Goal: Task Accomplishment & Management: Use online tool/utility

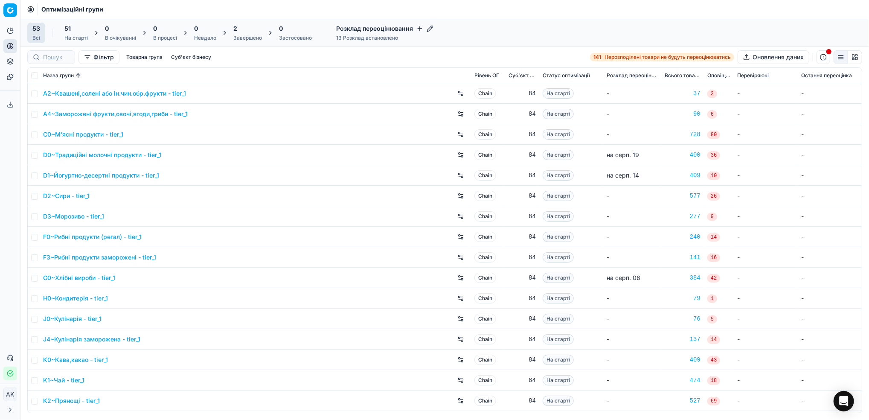
click at [251, 32] on div "2" at bounding box center [247, 28] width 29 height 9
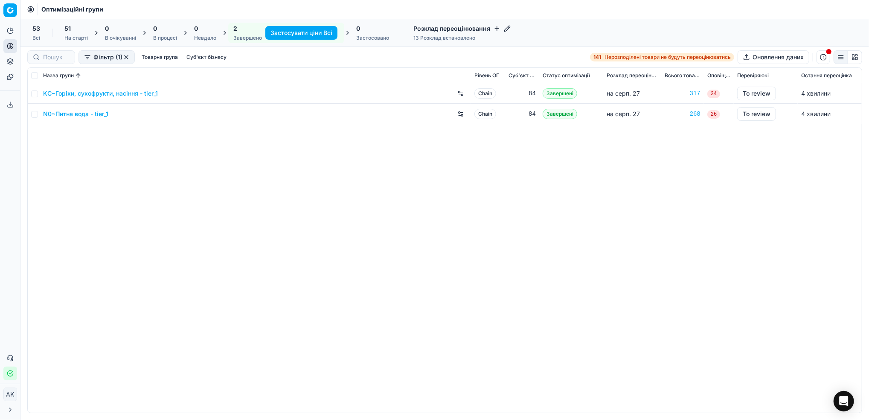
click at [469, 31] on h4 "Розклад переоцінювання" at bounding box center [462, 28] width 97 height 9
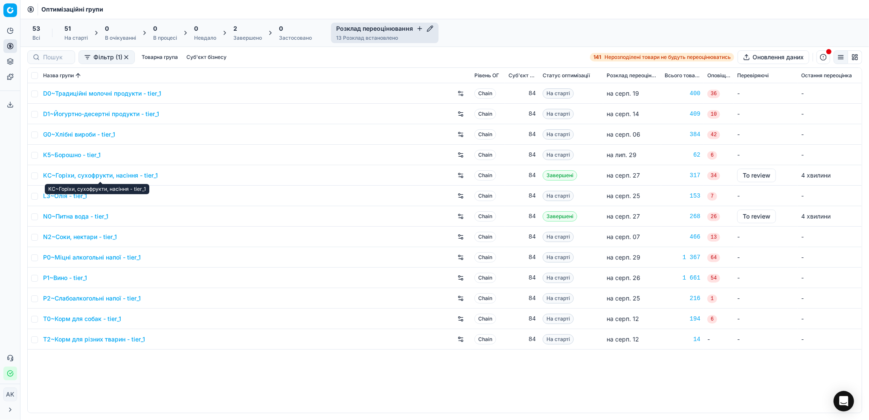
click at [96, 175] on link "KC~Горіхи, сухофрукти, насіння - tier_1" at bounding box center [100, 175] width 115 height 9
click at [429, 28] on icon "button" at bounding box center [430, 28] width 7 height 7
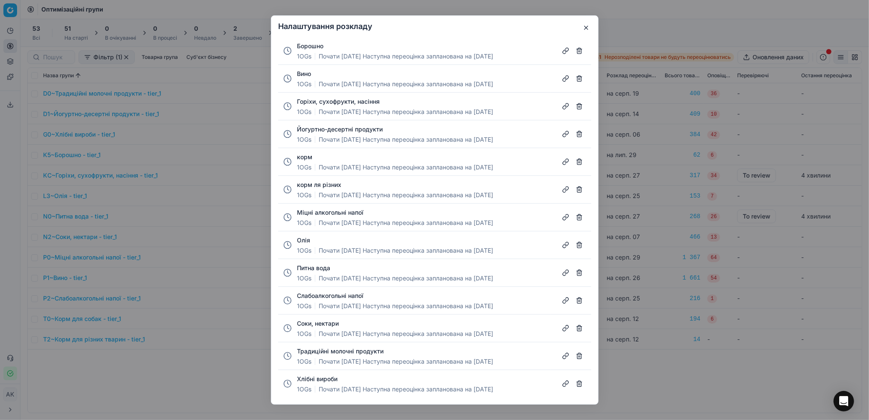
click at [421, 108] on span "Почати серп. 27 Наступна переоцінка запланована на серп. 27" at bounding box center [406, 112] width 175 height 9
click at [317, 102] on button "Горіхи, сухофрукти, насіння" at bounding box center [338, 101] width 83 height 9
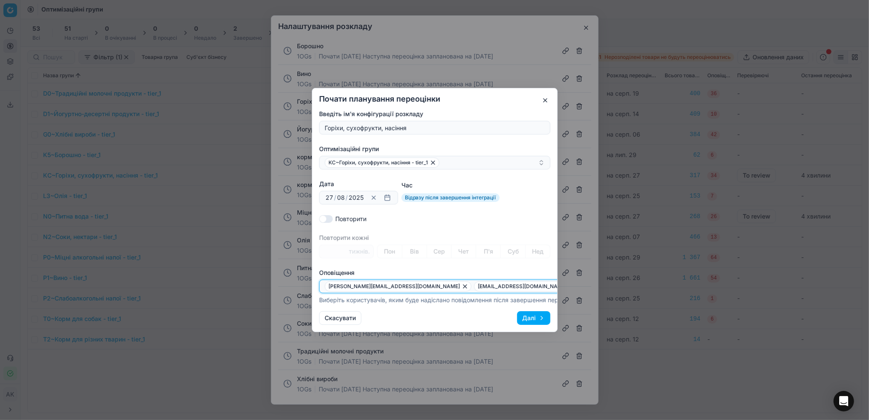
click at [569, 284] on icon "button" at bounding box center [572, 286] width 7 height 7
click at [611, 283] on icon "button" at bounding box center [614, 286] width 7 height 7
click at [569, 284] on icon "button" at bounding box center [572, 286] width 7 height 7
click at [611, 283] on icon "button" at bounding box center [614, 286] width 7 height 7
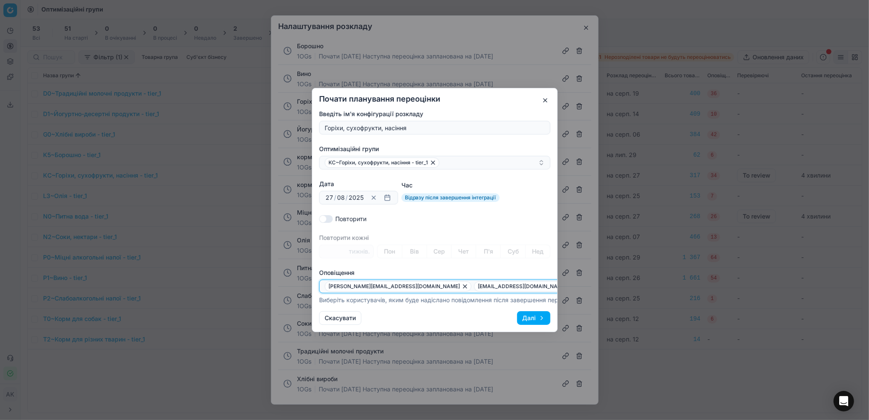
click at [571, 285] on icon "button" at bounding box center [572, 286] width 3 height 3
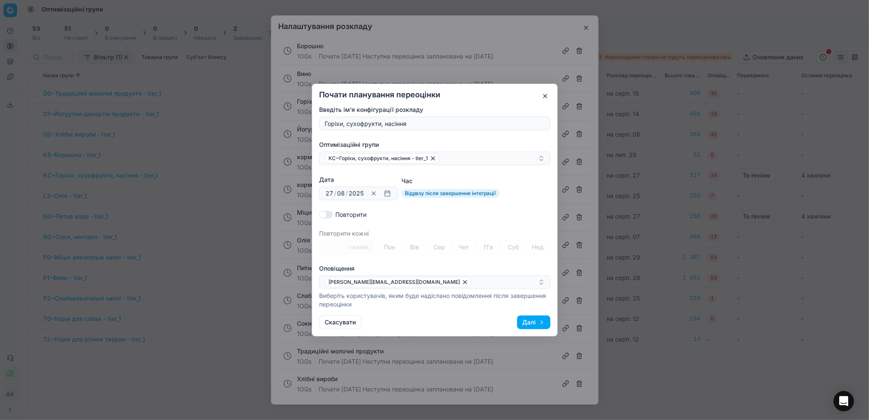
click at [530, 324] on button "Далі" at bounding box center [533, 322] width 33 height 14
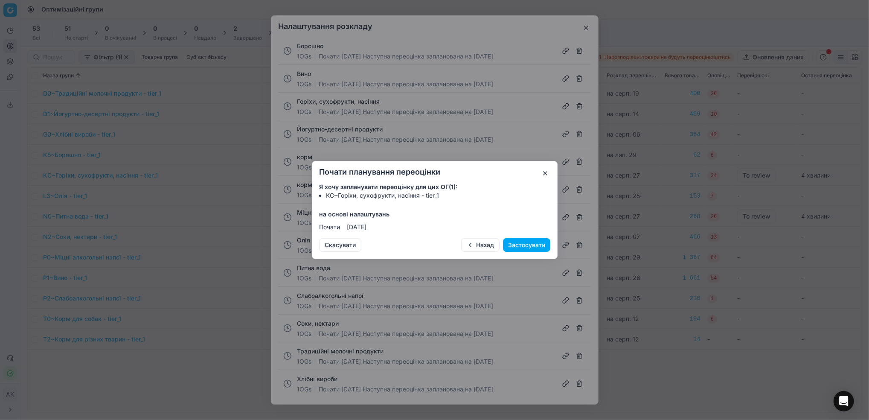
click at [524, 250] on button "Застосувати" at bounding box center [526, 245] width 47 height 14
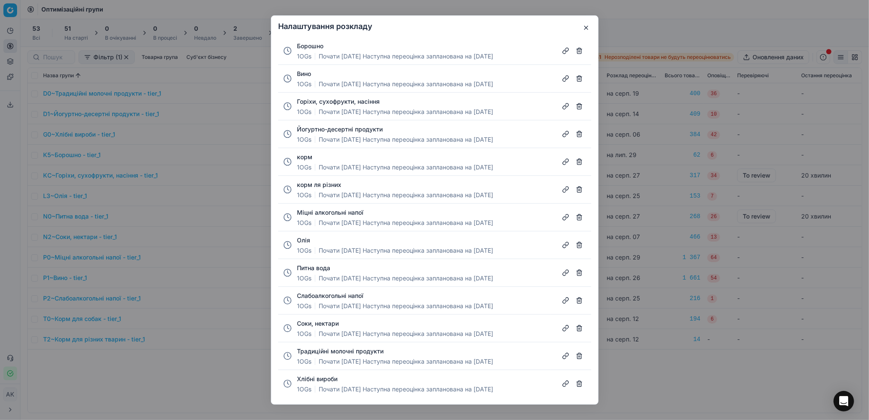
click at [586, 29] on button "button" at bounding box center [586, 28] width 10 height 10
